Goal: Task Accomplishment & Management: Complete application form

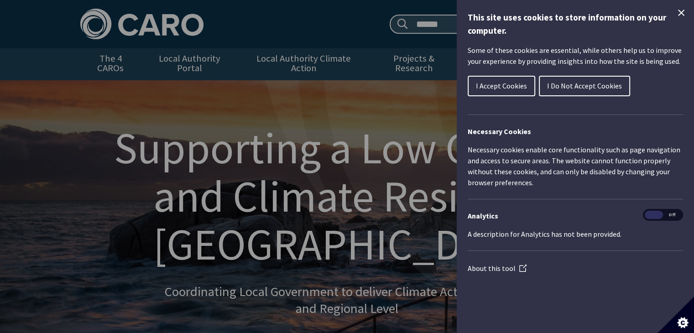
click at [685, 13] on icon "Close Cookie Control" at bounding box center [681, 12] width 11 height 11
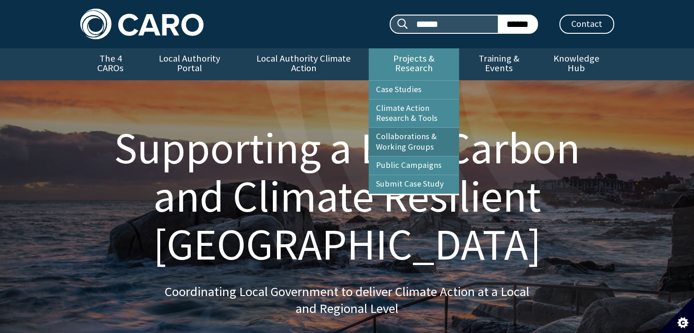
click at [431, 132] on link "Collaborations & Working Groups" at bounding box center [414, 142] width 90 height 28
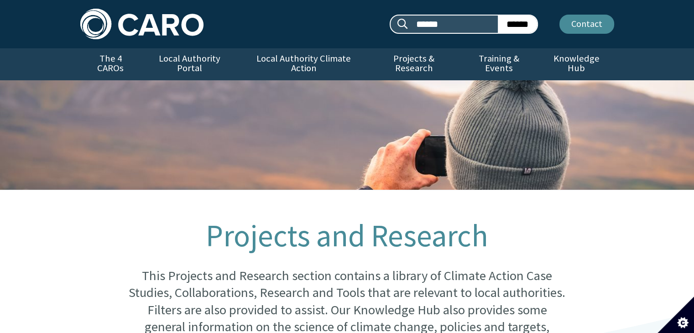
click at [601, 27] on link "Contact" at bounding box center [587, 24] width 55 height 19
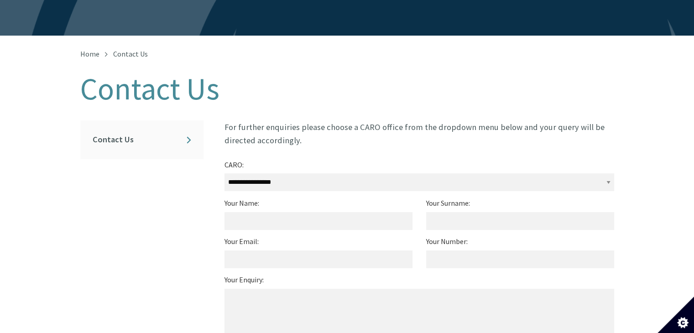
scroll to position [151, 0]
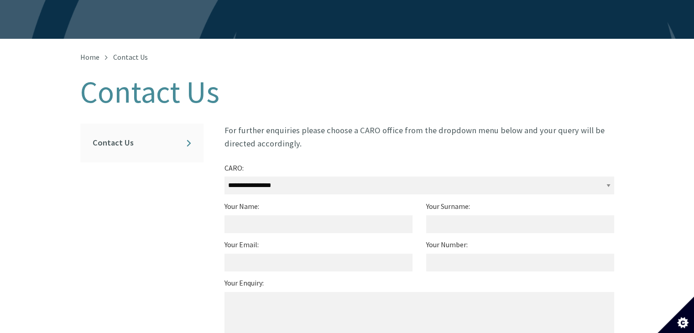
click at [436, 177] on select "**********" at bounding box center [420, 186] width 390 height 18
select select "**********"
click at [225, 177] on select "**********" at bounding box center [420, 186] width 390 height 18
click at [358, 215] on input "Your Name:" at bounding box center [319, 224] width 188 height 18
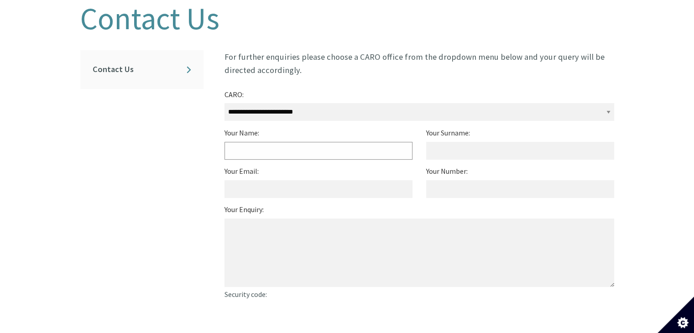
scroll to position [226, 0]
type input "********"
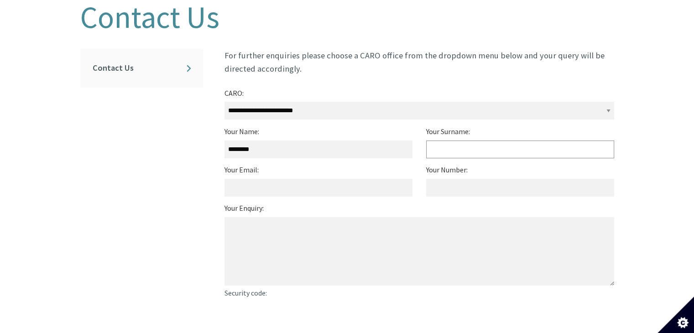
type input "*******"
type input "**********"
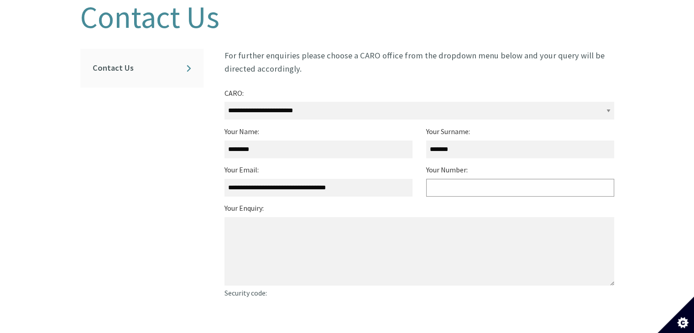
type input "**********"
click at [340, 251] on textarea "Your Enquiry:" at bounding box center [420, 251] width 390 height 68
paste textarea "**********"
type textarea "**********"
paste textarea "**********"
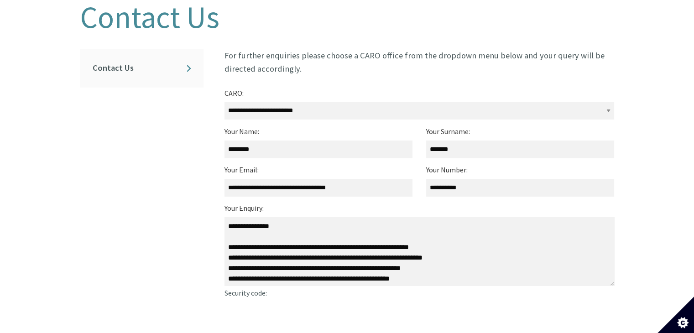
scroll to position [4, 0]
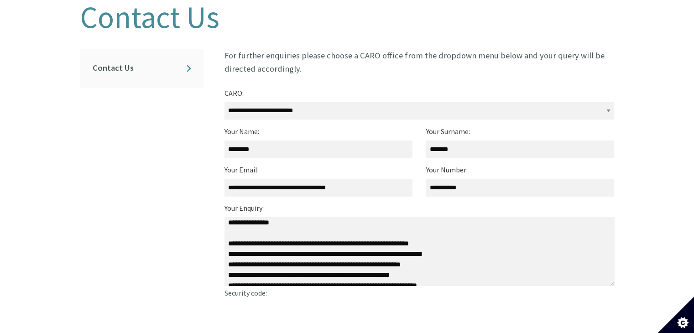
click at [228, 247] on textarea "Your Enquiry:" at bounding box center [420, 251] width 390 height 68
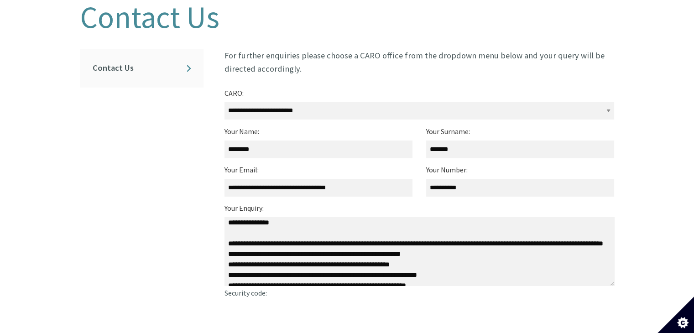
click at [229, 256] on textarea "Your Enquiry:" at bounding box center [420, 251] width 390 height 68
click at [229, 262] on textarea "Your Enquiry:" at bounding box center [420, 251] width 390 height 68
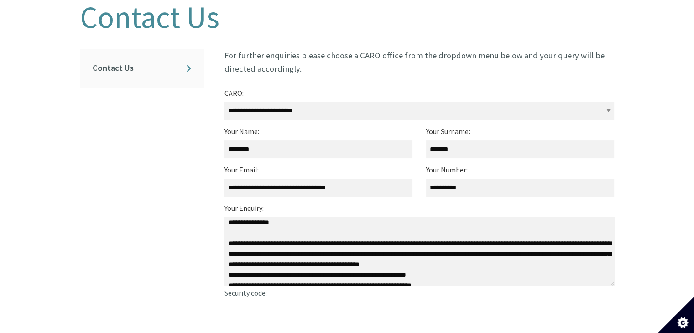
click at [228, 264] on textarea "Your Enquiry:" at bounding box center [420, 251] width 390 height 68
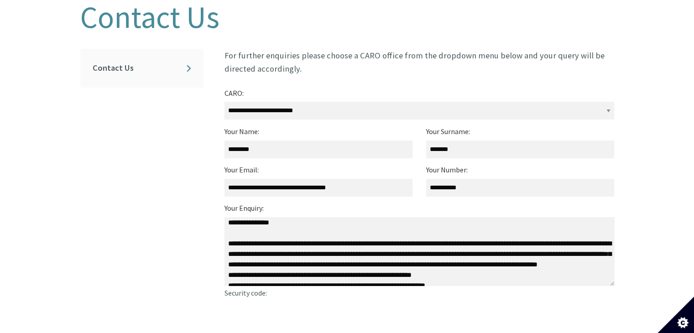
click at [228, 271] on textarea "Your Enquiry:" at bounding box center [420, 251] width 390 height 68
click at [228, 269] on textarea "Your Enquiry:" at bounding box center [420, 251] width 390 height 68
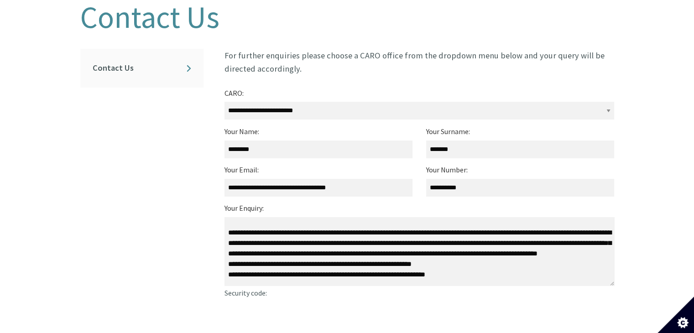
scroll to position [22, 0]
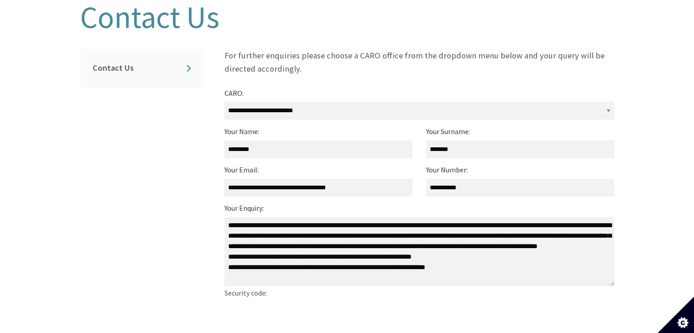
click at [226, 260] on textarea "Your Enquiry:" at bounding box center [420, 251] width 390 height 68
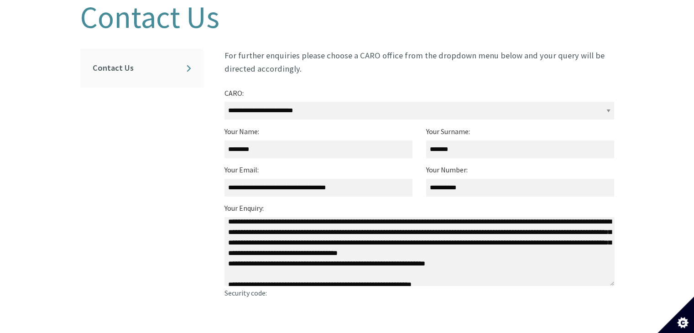
scroll to position [27, 0]
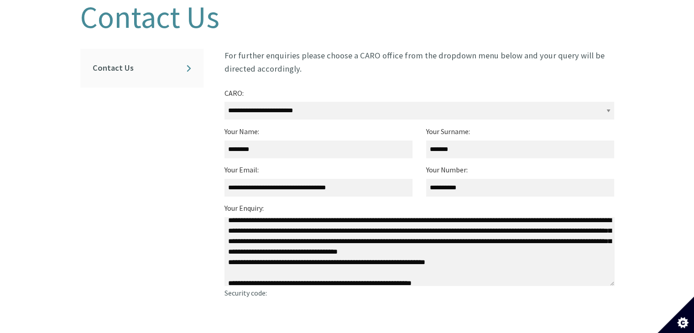
click at [228, 253] on textarea "Your Enquiry:" at bounding box center [420, 251] width 390 height 68
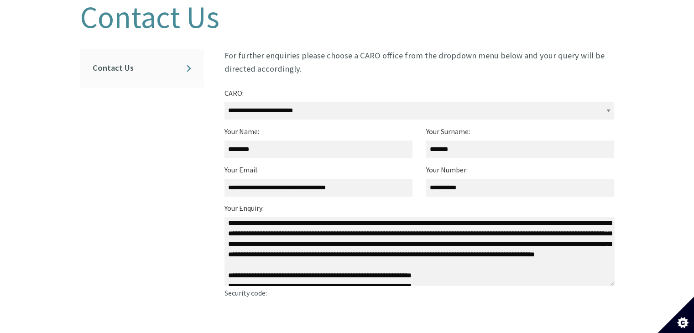
scroll to position [0, 0]
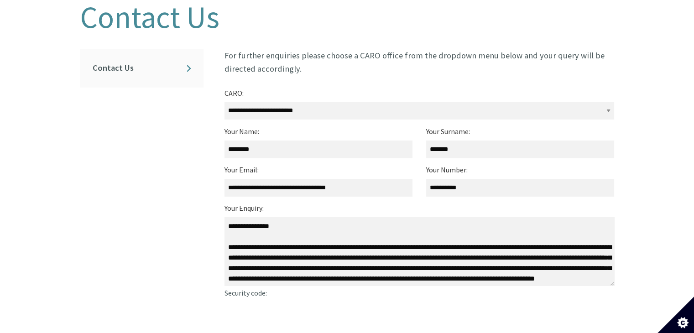
click at [260, 217] on textarea "Your Enquiry:" at bounding box center [420, 251] width 390 height 68
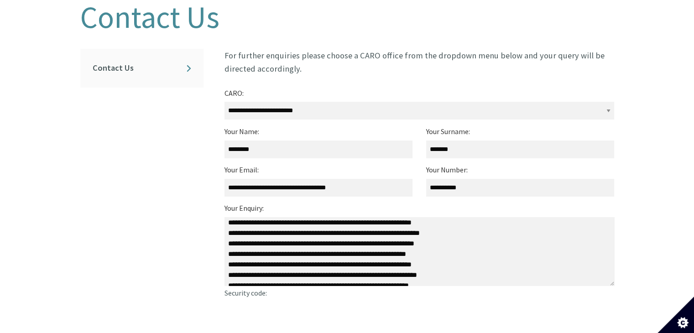
scroll to position [89, 0]
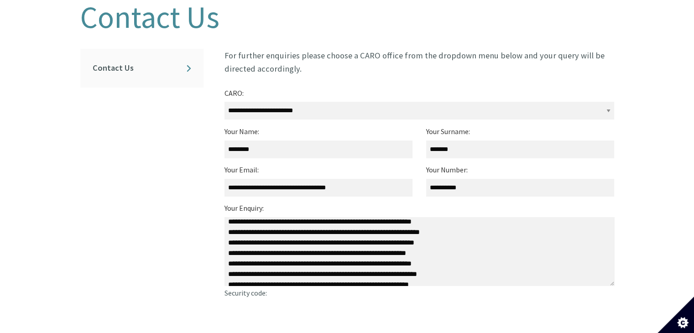
click at [225, 224] on textarea "Your Enquiry:" at bounding box center [420, 251] width 390 height 68
click at [226, 243] on textarea "Your Enquiry:" at bounding box center [420, 251] width 390 height 68
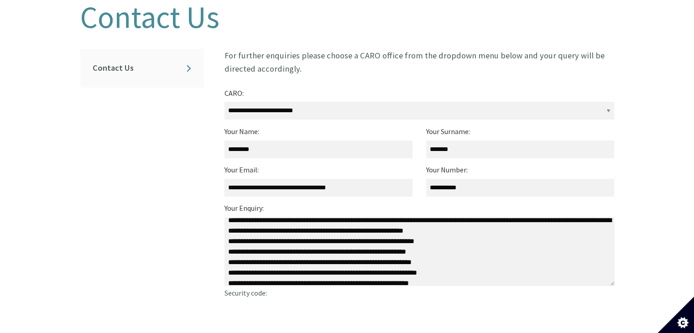
scroll to position [82, 0]
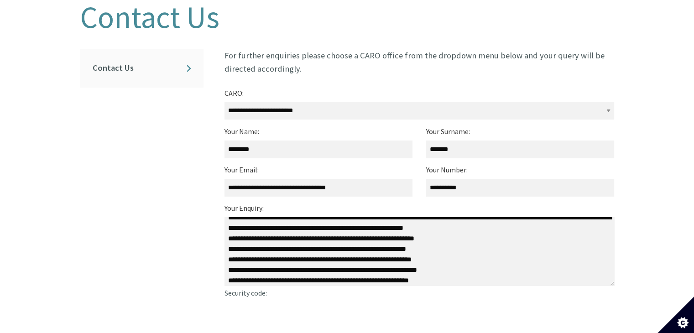
click at [226, 241] on textarea "Your Enquiry:" at bounding box center [420, 251] width 390 height 68
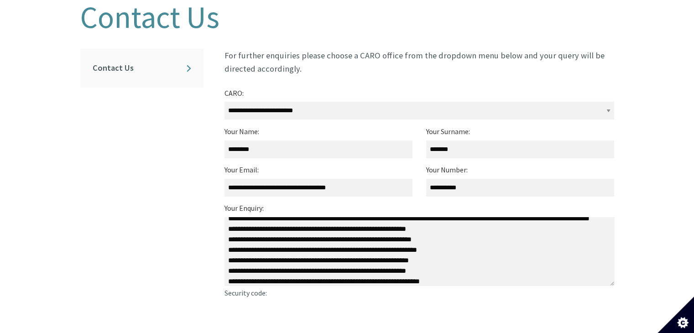
scroll to position [92, 0]
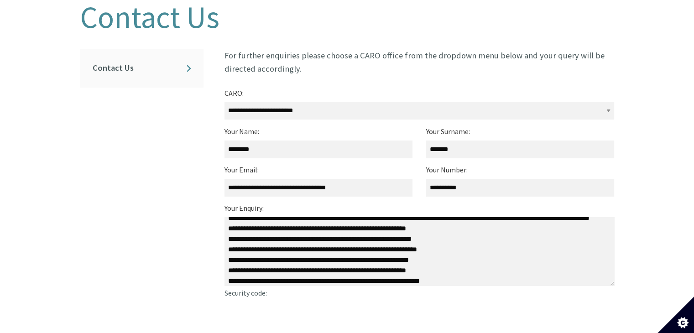
click at [226, 241] on textarea "Your Enquiry:" at bounding box center [420, 251] width 390 height 68
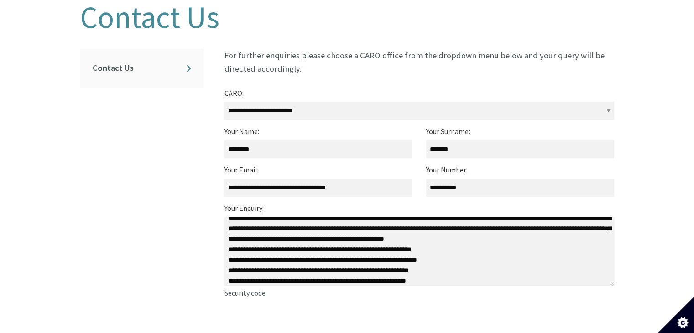
click at [418, 233] on textarea "Your Enquiry:" at bounding box center [420, 251] width 390 height 68
click at [416, 231] on textarea "Your Enquiry:" at bounding box center [420, 251] width 390 height 68
click at [549, 229] on textarea "Your Enquiry:" at bounding box center [420, 251] width 390 height 68
click at [586, 234] on textarea "Your Enquiry:" at bounding box center [420, 251] width 390 height 68
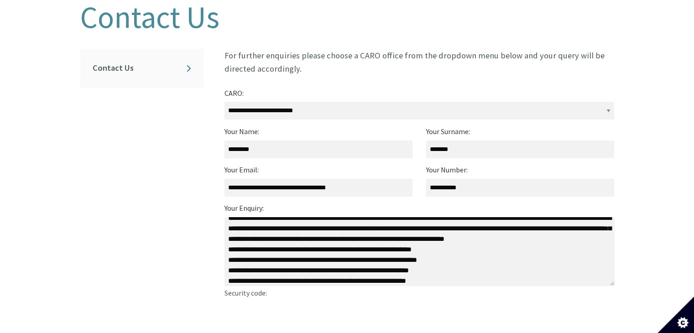
drag, startPoint x: 350, startPoint y: 246, endPoint x: 310, endPoint y: 232, distance: 42.6
click at [310, 232] on textarea "Your Enquiry:" at bounding box center [420, 251] width 390 height 68
click at [310, 234] on textarea "Your Enquiry:" at bounding box center [420, 251] width 390 height 68
drag, startPoint x: 349, startPoint y: 247, endPoint x: 332, endPoint y: 242, distance: 17.5
click at [332, 242] on textarea "Your Enquiry:" at bounding box center [420, 251] width 390 height 68
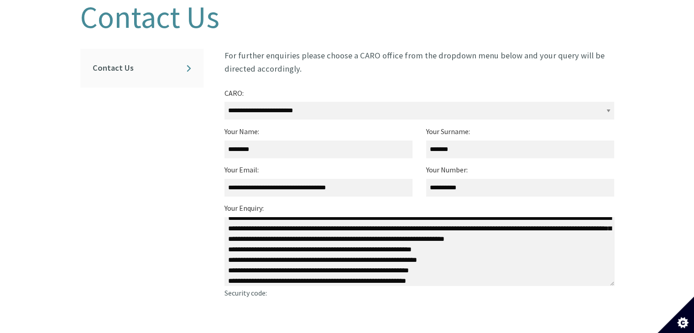
click at [332, 249] on textarea "Your Enquiry:" at bounding box center [420, 251] width 390 height 68
drag, startPoint x: 350, startPoint y: 240, endPoint x: 303, endPoint y: 243, distance: 47.1
click at [303, 243] on textarea "Your Enquiry:" at bounding box center [420, 251] width 390 height 68
click at [230, 252] on textarea "Your Enquiry:" at bounding box center [420, 251] width 390 height 68
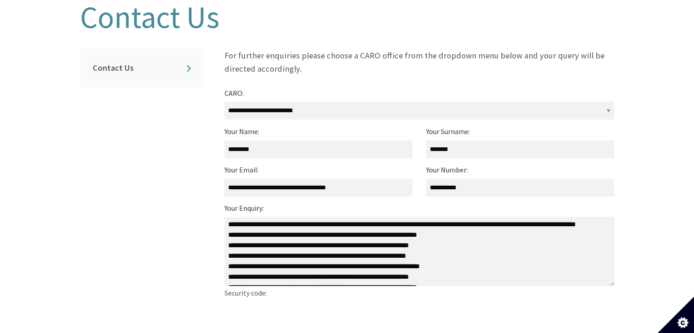
scroll to position [100, 0]
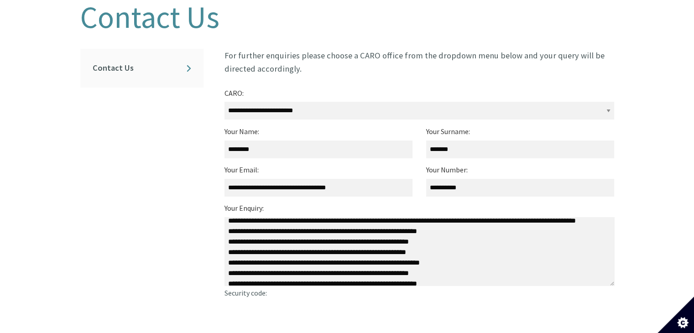
click at [228, 246] on textarea "Your Enquiry:" at bounding box center [420, 251] width 390 height 68
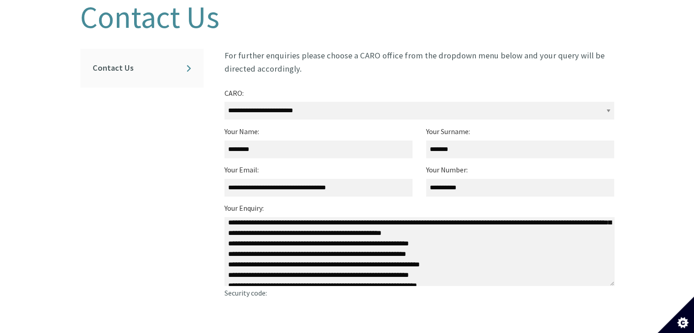
scroll to position [100, 0]
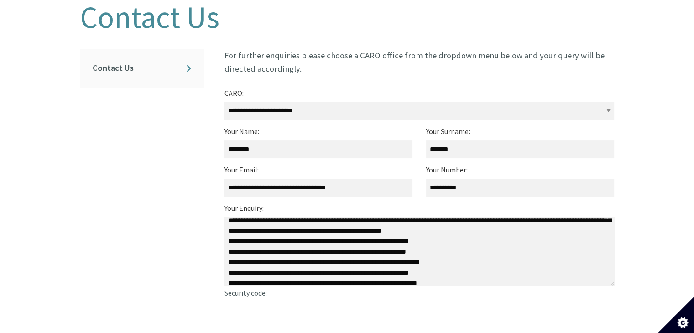
click at [228, 244] on textarea "Your Enquiry:" at bounding box center [420, 251] width 390 height 68
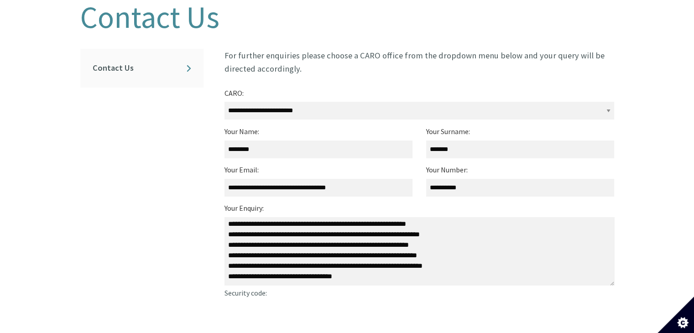
scroll to position [131, 0]
click at [229, 222] on textarea "Your Enquiry:" at bounding box center [420, 251] width 390 height 68
click at [228, 231] on textarea "Your Enquiry:" at bounding box center [420, 251] width 390 height 68
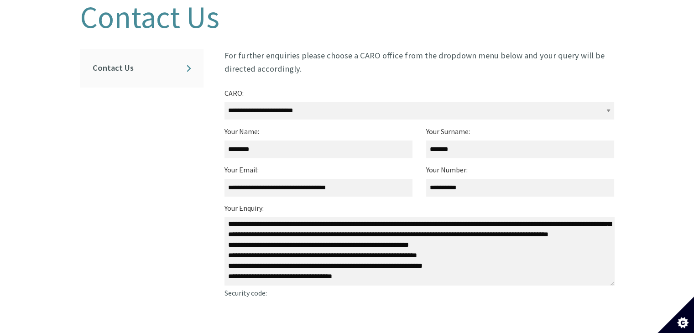
scroll to position [111, 0]
click at [228, 251] on textarea "Your Enquiry:" at bounding box center [420, 251] width 390 height 68
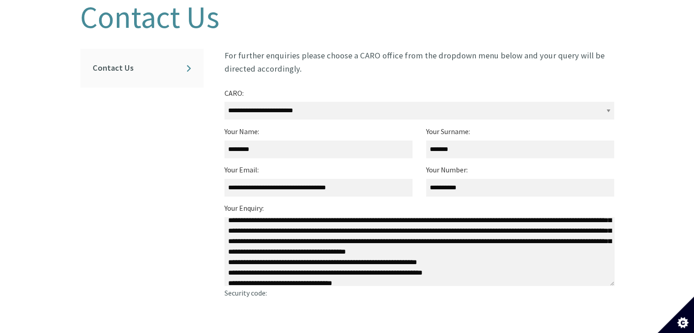
drag, startPoint x: 539, startPoint y: 243, endPoint x: 260, endPoint y: 255, distance: 279.1
click at [260, 255] on textarea "Your Enquiry:" at bounding box center [420, 251] width 390 height 68
drag, startPoint x: 299, startPoint y: 256, endPoint x: 422, endPoint y: 251, distance: 122.4
click at [422, 251] on textarea "Your Enquiry:" at bounding box center [420, 251] width 390 height 68
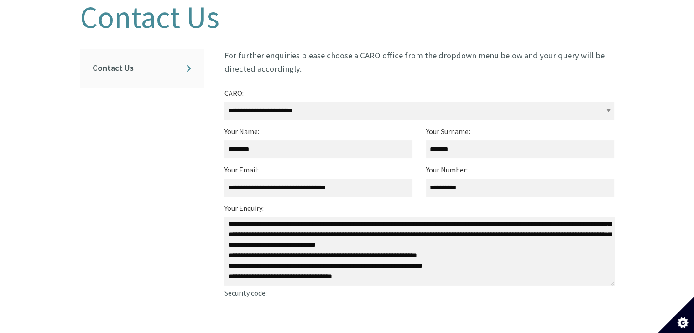
drag, startPoint x: 396, startPoint y: 256, endPoint x: 257, endPoint y: 248, distance: 139.4
click at [257, 248] on textarea "Your Enquiry:" at bounding box center [420, 251] width 390 height 68
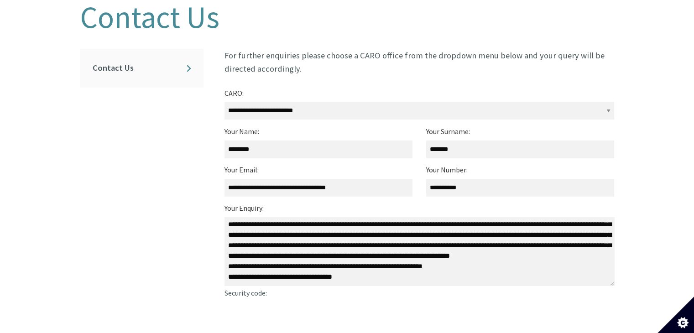
scroll to position [114, 0]
click at [229, 262] on textarea "Your Enquiry:" at bounding box center [420, 251] width 390 height 68
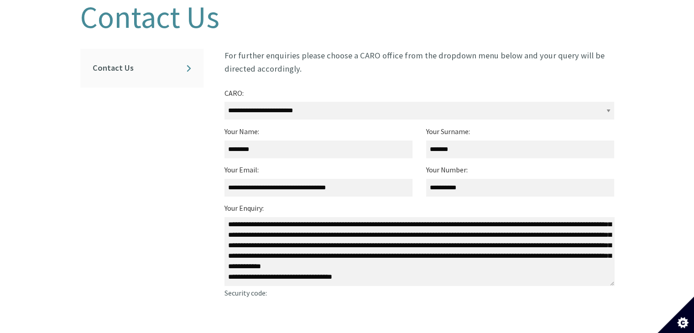
scroll to position [107, 0]
click at [229, 268] on textarea "Your Enquiry:" at bounding box center [420, 251] width 390 height 68
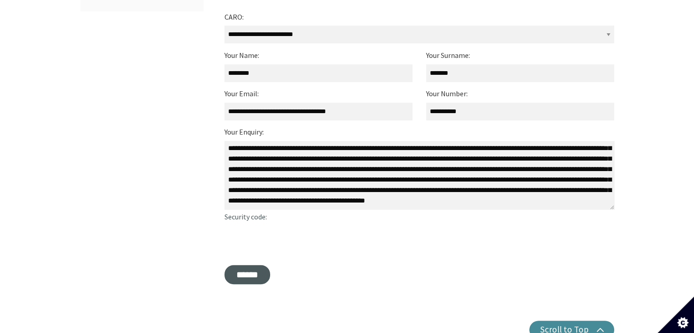
scroll to position [303, 0]
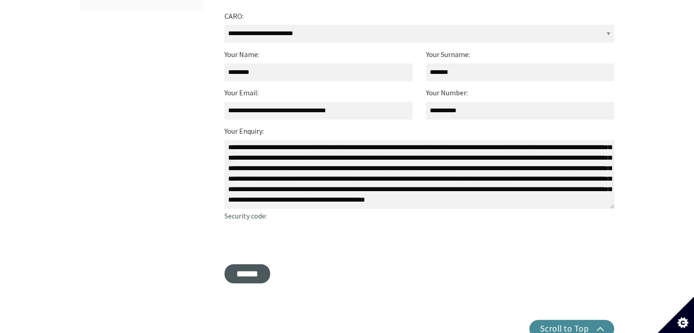
click at [588, 192] on textarea "Your Enquiry:" at bounding box center [420, 174] width 390 height 68
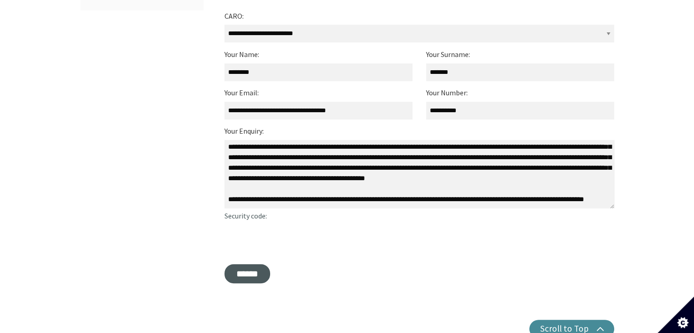
scroll to position [124, 0]
click at [250, 194] on textarea "Your Enquiry:" at bounding box center [420, 174] width 390 height 68
click at [274, 185] on textarea "Your Enquiry:" at bounding box center [420, 174] width 390 height 68
click at [373, 190] on textarea "Your Enquiry:" at bounding box center [420, 174] width 390 height 68
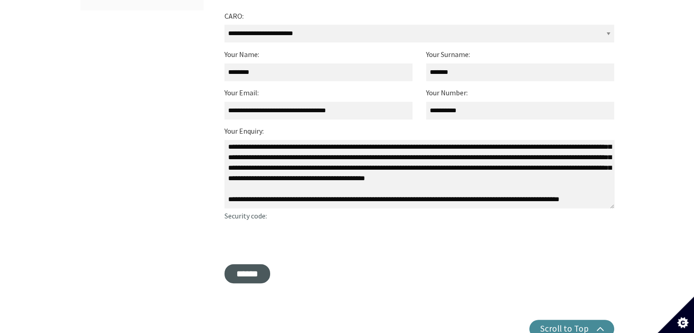
click at [580, 190] on textarea "Your Enquiry:" at bounding box center [420, 174] width 390 height 68
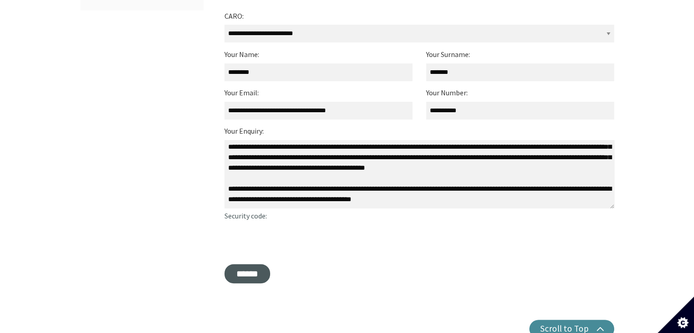
paste textarea "**********"
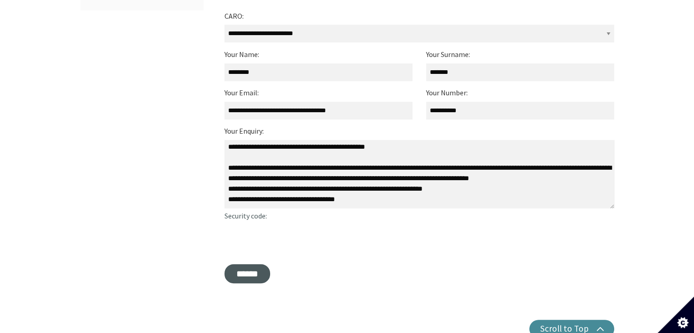
scroll to position [147, 0]
drag, startPoint x: 256, startPoint y: 196, endPoint x: 397, endPoint y: 183, distance: 141.6
click at [397, 183] on textarea "Your Enquiry:" at bounding box center [420, 174] width 390 height 68
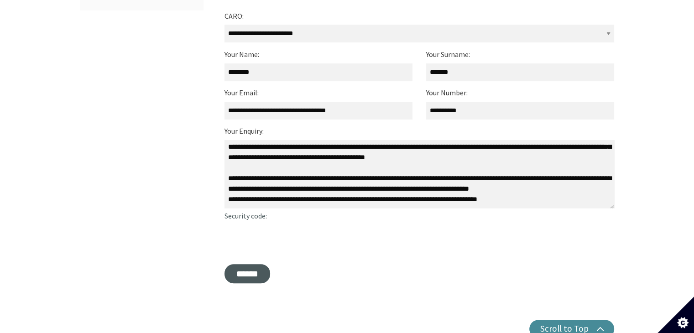
scroll to position [138, 0]
click at [228, 189] on textarea "Your Enquiry:" at bounding box center [420, 174] width 390 height 68
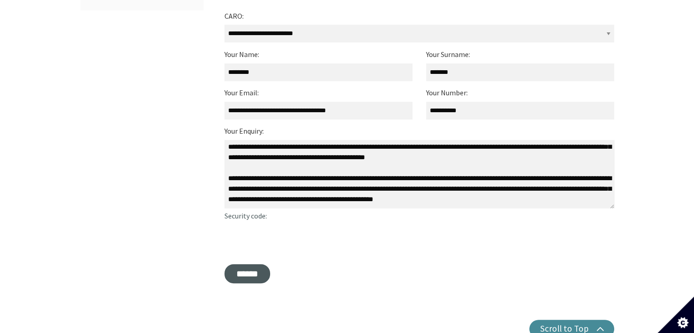
click at [427, 169] on textarea "Your Enquiry:" at bounding box center [420, 174] width 390 height 68
paste textarea
click at [497, 192] on textarea "Your Enquiry:" at bounding box center [420, 174] width 390 height 68
click at [458, 183] on textarea "Your Enquiry:" at bounding box center [420, 174] width 390 height 68
click at [581, 149] on textarea "Your Enquiry:" at bounding box center [420, 174] width 390 height 68
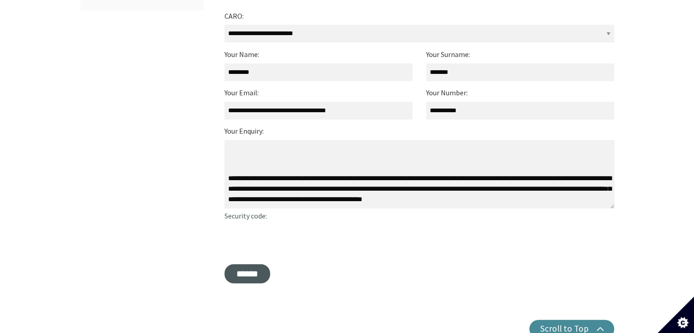
paste textarea "**********"
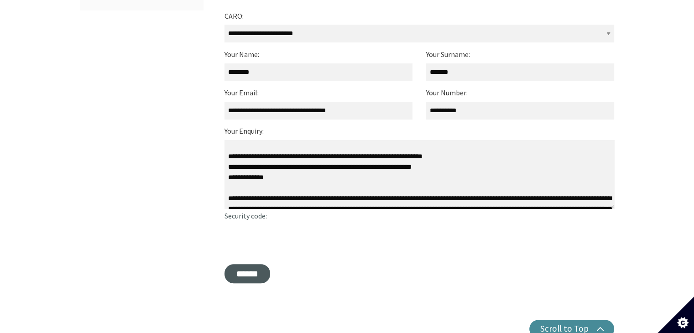
click at [228, 167] on textarea "Your Enquiry:" at bounding box center [420, 174] width 390 height 68
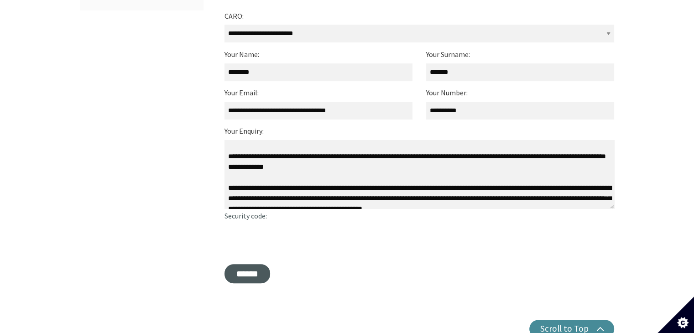
click at [228, 168] on textarea "Your Enquiry:" at bounding box center [420, 174] width 390 height 68
click at [227, 179] on textarea "Your Enquiry:" at bounding box center [420, 174] width 390 height 68
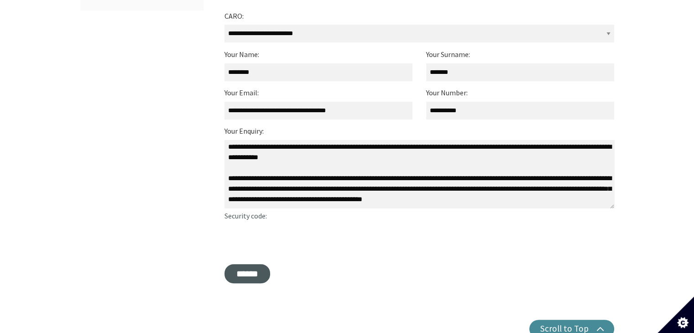
click at [476, 191] on textarea "Your Enquiry:" at bounding box center [420, 174] width 390 height 68
paste textarea "**********"
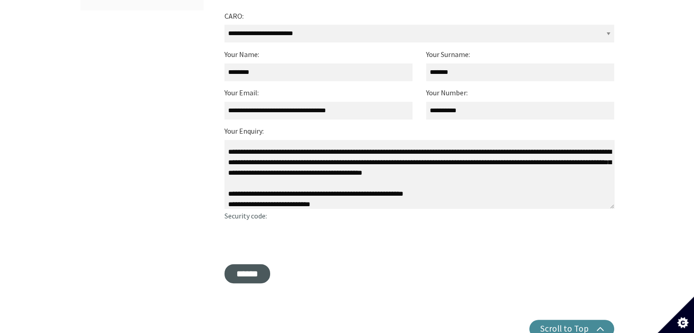
scroll to position [218, 0]
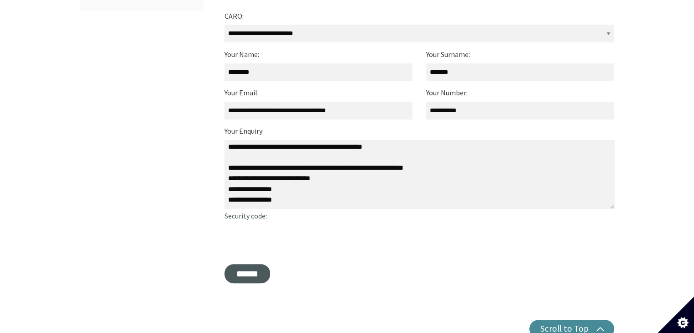
click at [300, 166] on textarea "Your Enquiry:" at bounding box center [420, 174] width 390 height 68
drag, startPoint x: 334, startPoint y: 176, endPoint x: 229, endPoint y: 176, distance: 105.0
click at [229, 176] on textarea "Your Enquiry:" at bounding box center [420, 174] width 390 height 68
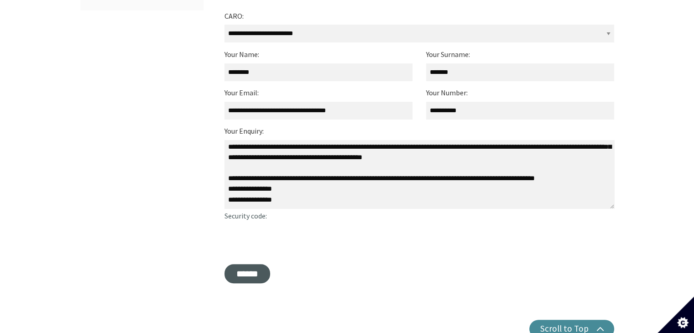
scroll to position [212, 0]
drag, startPoint x: 438, startPoint y: 171, endPoint x: 301, endPoint y: 174, distance: 137.4
click at [301, 174] on textarea "Your Enquiry:" at bounding box center [420, 174] width 390 height 68
click at [303, 188] on textarea "Your Enquiry:" at bounding box center [420, 174] width 390 height 68
click at [364, 172] on textarea "Your Enquiry:" at bounding box center [420, 174] width 390 height 68
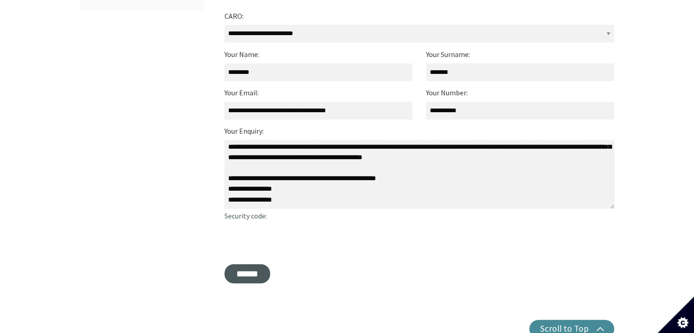
click at [296, 190] on textarea "Your Enquiry:" at bounding box center [420, 174] width 390 height 68
click at [278, 161] on textarea "Your Enquiry:" at bounding box center [420, 174] width 390 height 68
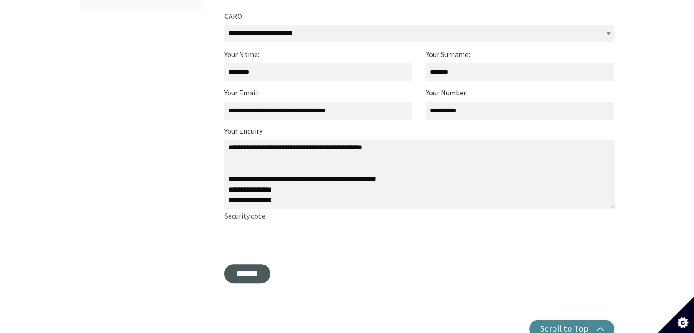
scroll to position [218, 0]
paste textarea "**********"
click at [321, 165] on textarea "Your Enquiry:" at bounding box center [420, 174] width 390 height 68
click at [406, 161] on textarea "Your Enquiry:" at bounding box center [420, 174] width 390 height 68
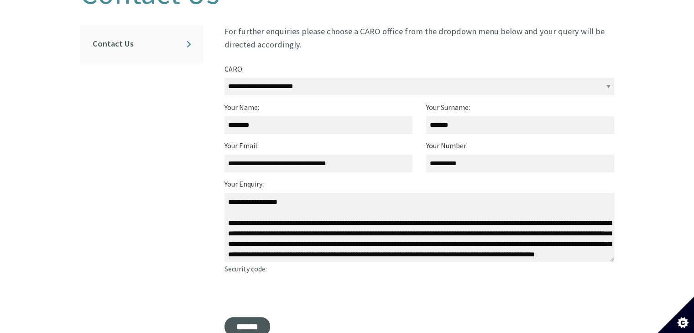
scroll to position [247, 0]
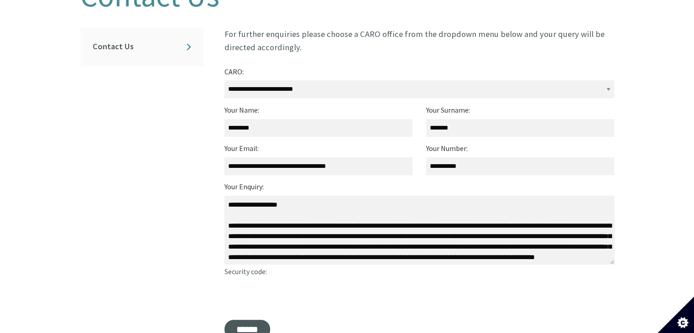
type textarea "**********"
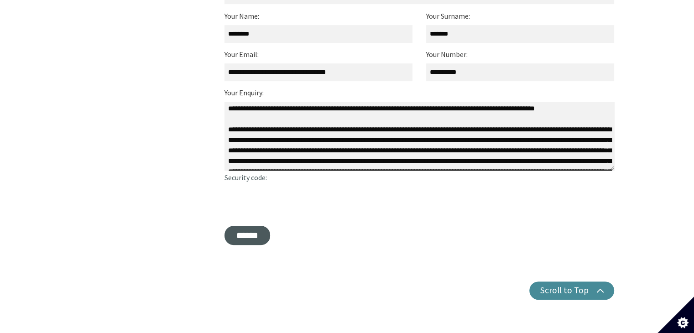
scroll to position [0, 0]
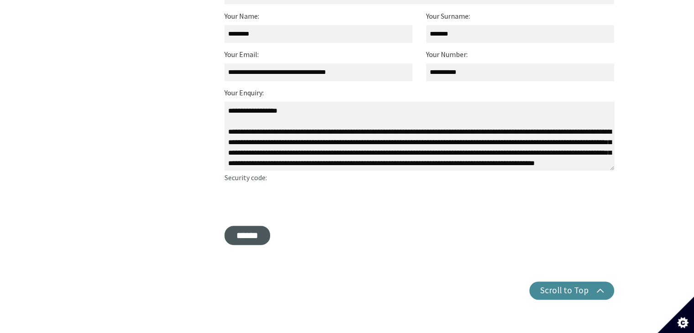
drag, startPoint x: 279, startPoint y: 152, endPoint x: 198, endPoint y: 84, distance: 106.3
click at [198, 84] on div "**********" at bounding box center [347, 96] width 548 height 326
click at [261, 226] on input "******" at bounding box center [248, 235] width 46 height 19
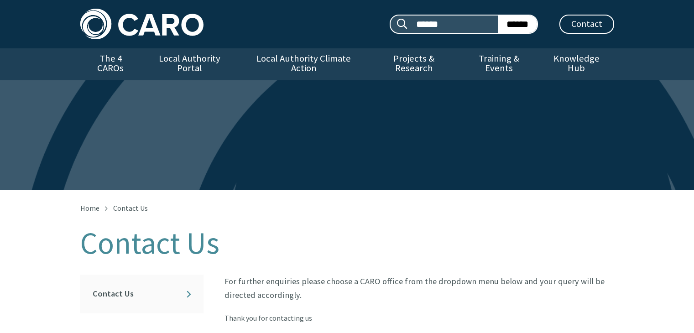
scroll to position [291, 0]
